Goal: Find specific page/section: Find specific page/section

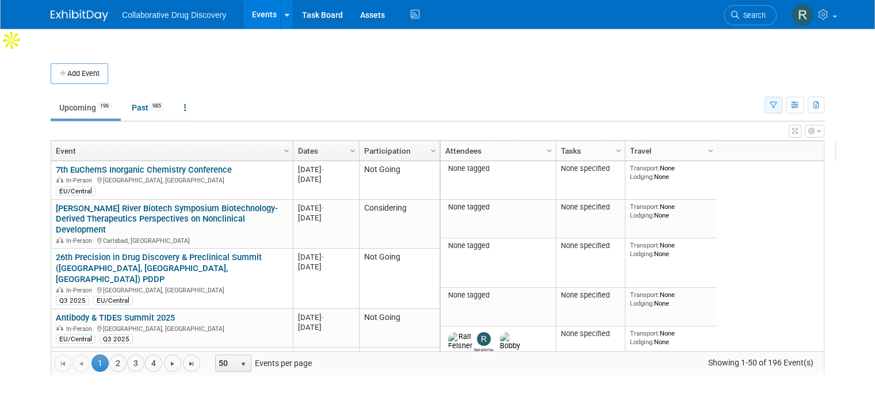
click at [777, 102] on icon "button" at bounding box center [773, 105] width 7 height 7
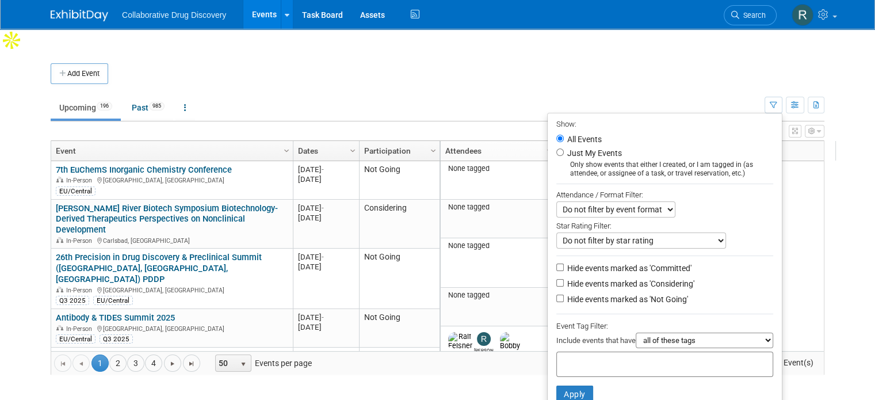
click at [622, 332] on div "Include events that have all of these tags any one of these tags only and exact…" at bounding box center [664, 341] width 217 height 19
click at [618, 357] on input "text" at bounding box center [607, 363] width 92 height 12
type input "eu"
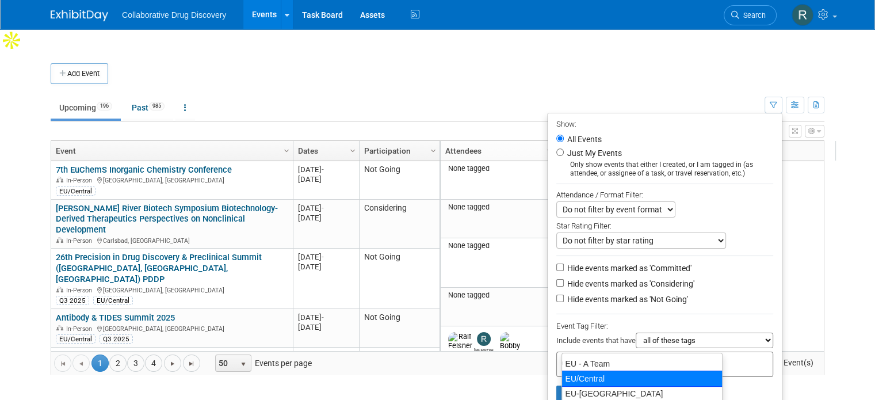
click at [622, 377] on div "EU/Central" at bounding box center [641, 378] width 161 height 16
type input "EU/Central"
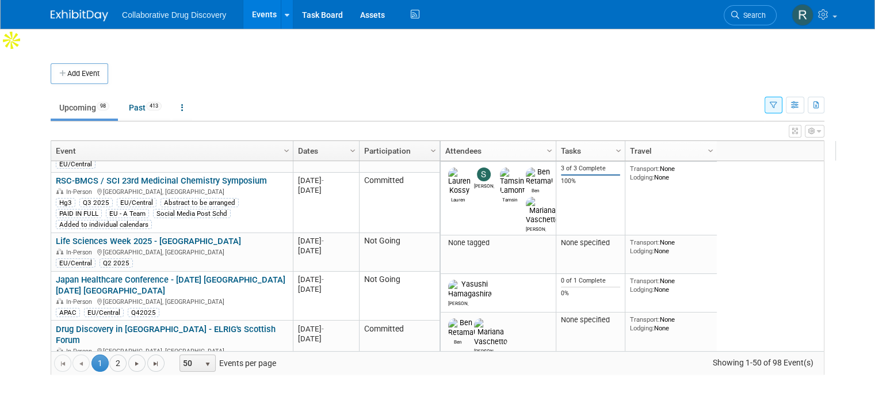
scroll to position [269, 0]
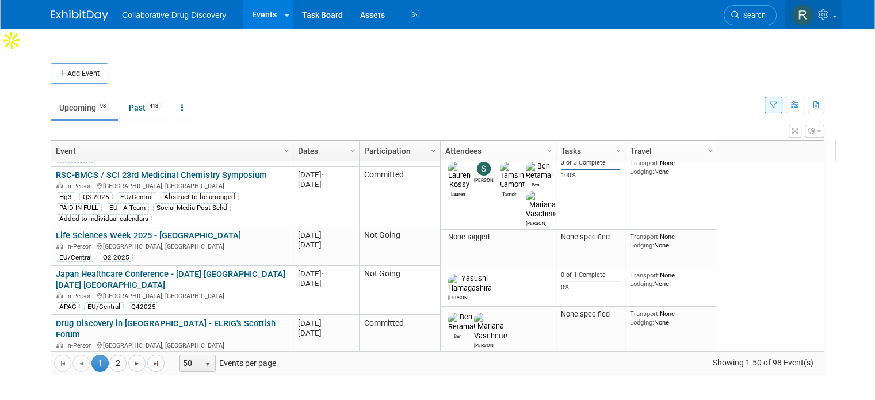
click at [837, 17] on span at bounding box center [834, 17] width 5 height 2
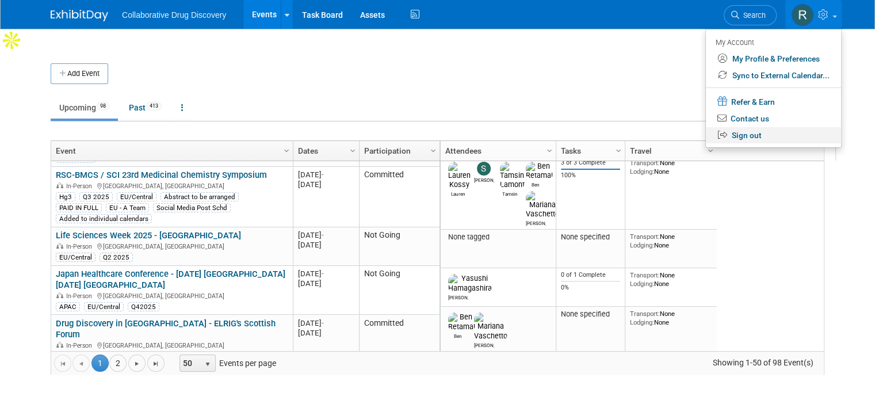
click at [760, 136] on link "Sign out" at bounding box center [773, 135] width 135 height 17
